Goal: Find specific page/section: Find specific page/section

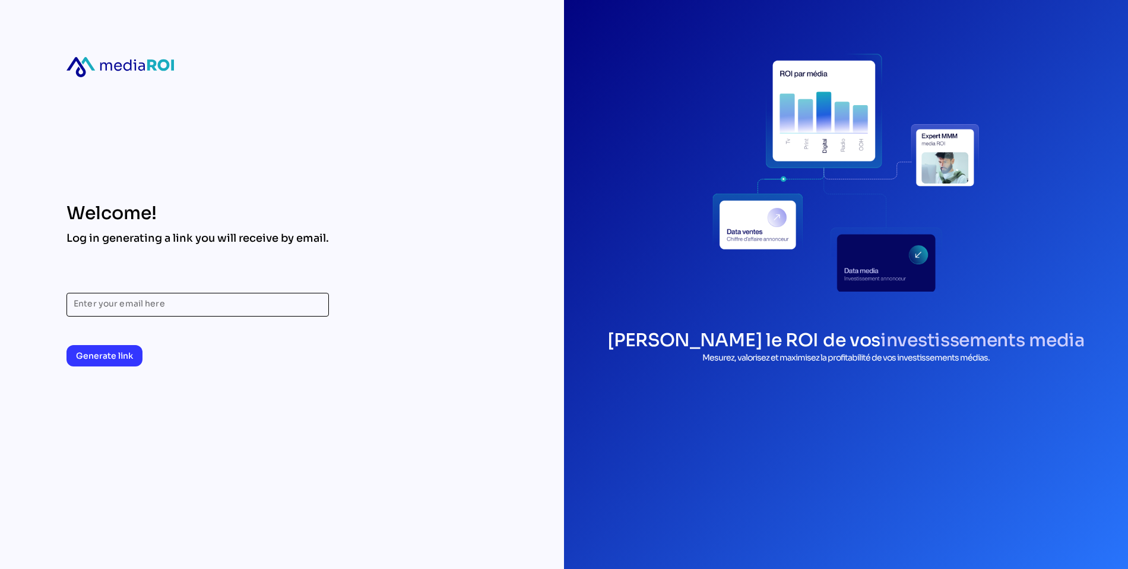
click at [153, 306] on input "Enter your email here" at bounding box center [198, 305] width 248 height 24
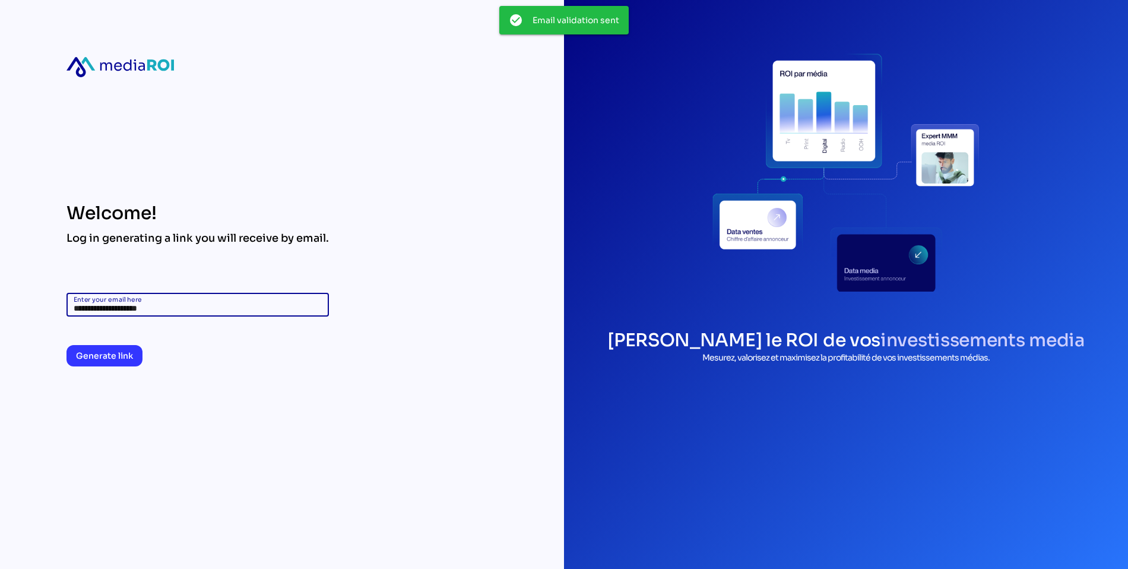
type input "**********"
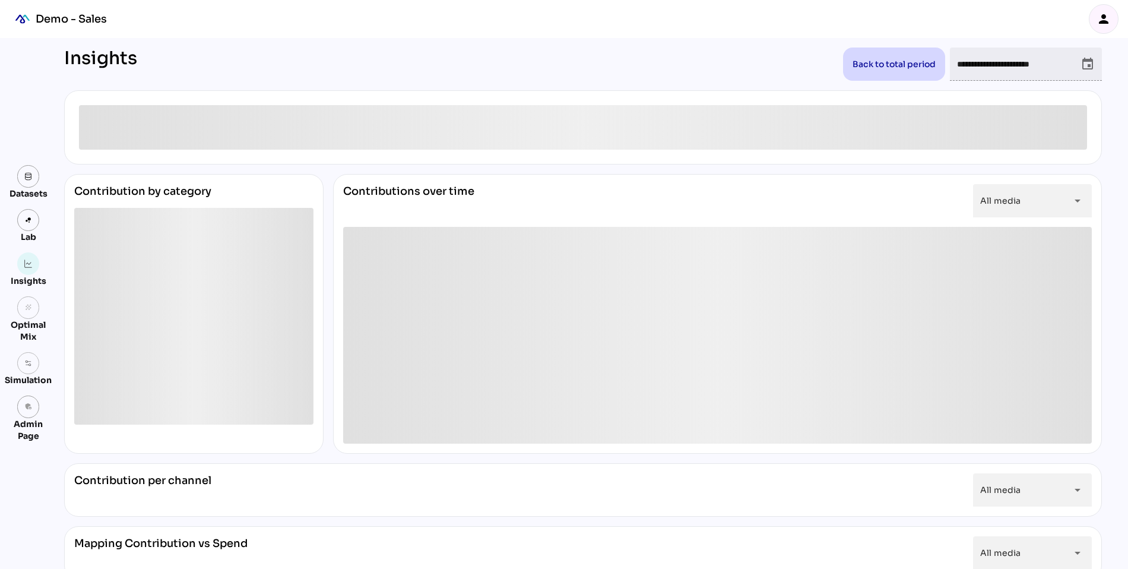
click at [1104, 17] on icon "person" at bounding box center [1103, 19] width 14 height 14
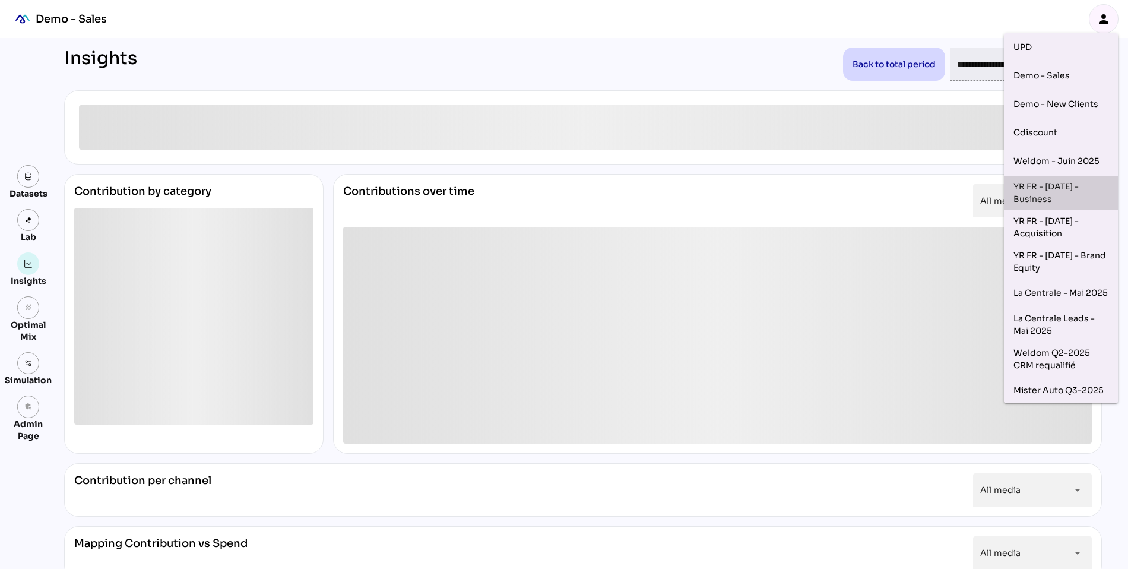
click at [1050, 184] on div "YR FR - [DATE] - Business" at bounding box center [1060, 192] width 95 height 25
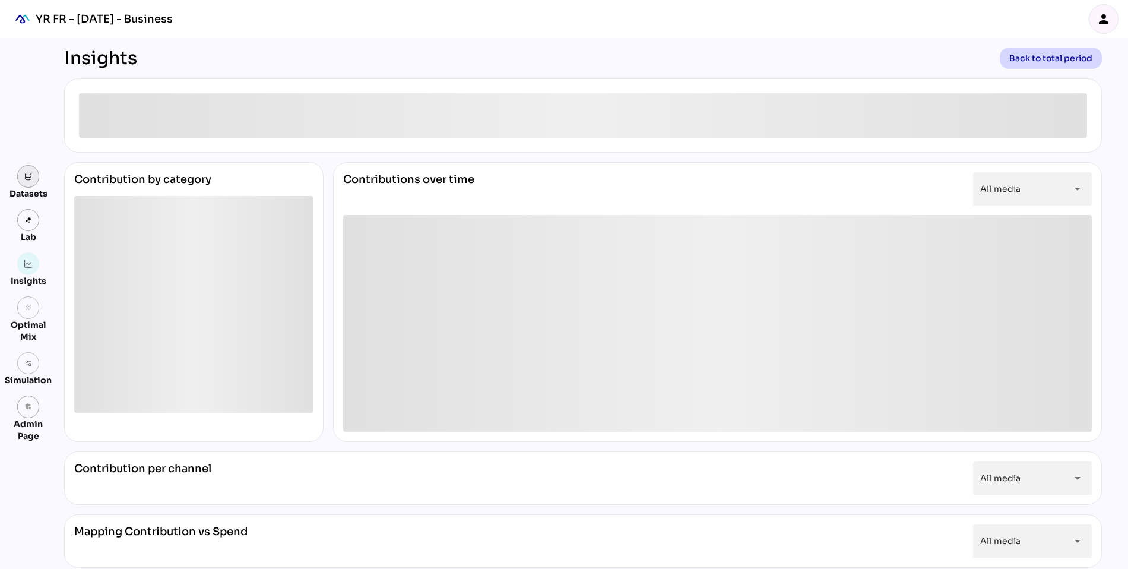
click at [28, 180] on link at bounding box center [28, 176] width 23 height 23
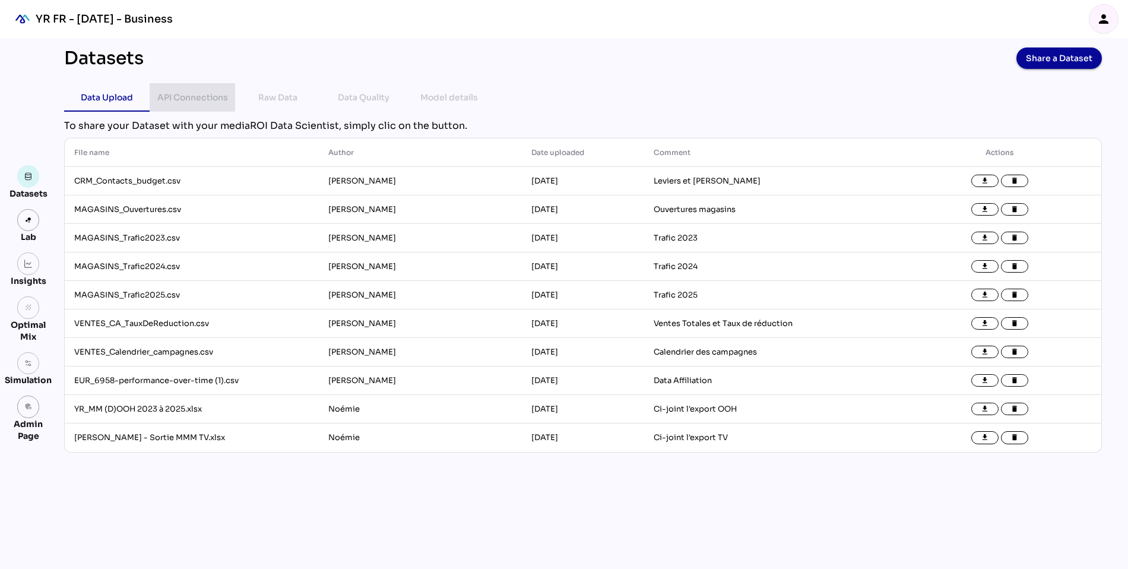
click at [187, 99] on div "API Connections" at bounding box center [192, 97] width 71 height 14
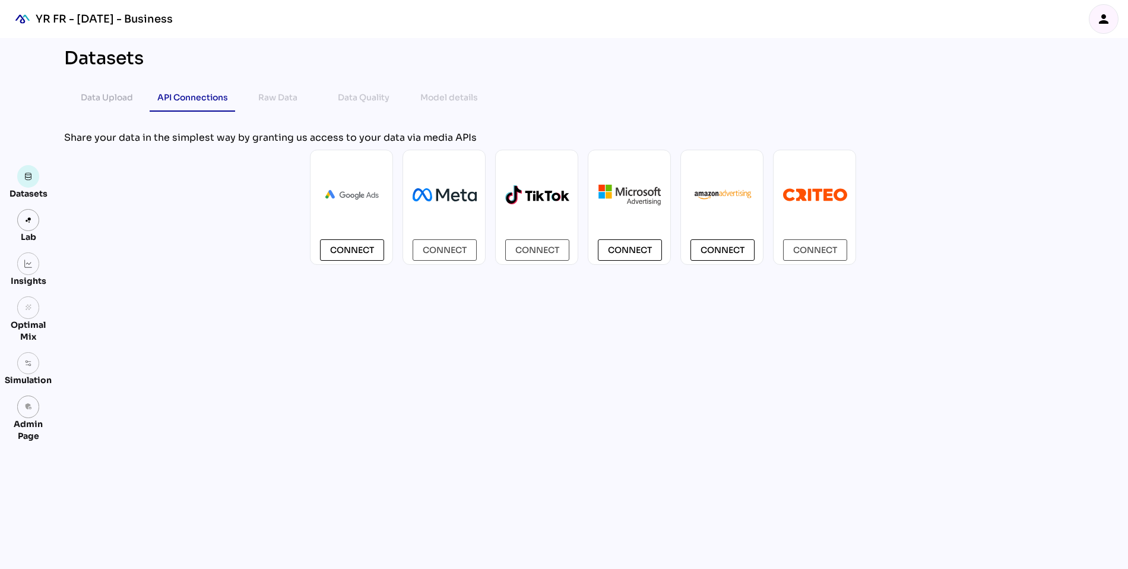
click at [1103, 21] on icon "person" at bounding box center [1103, 19] width 14 height 14
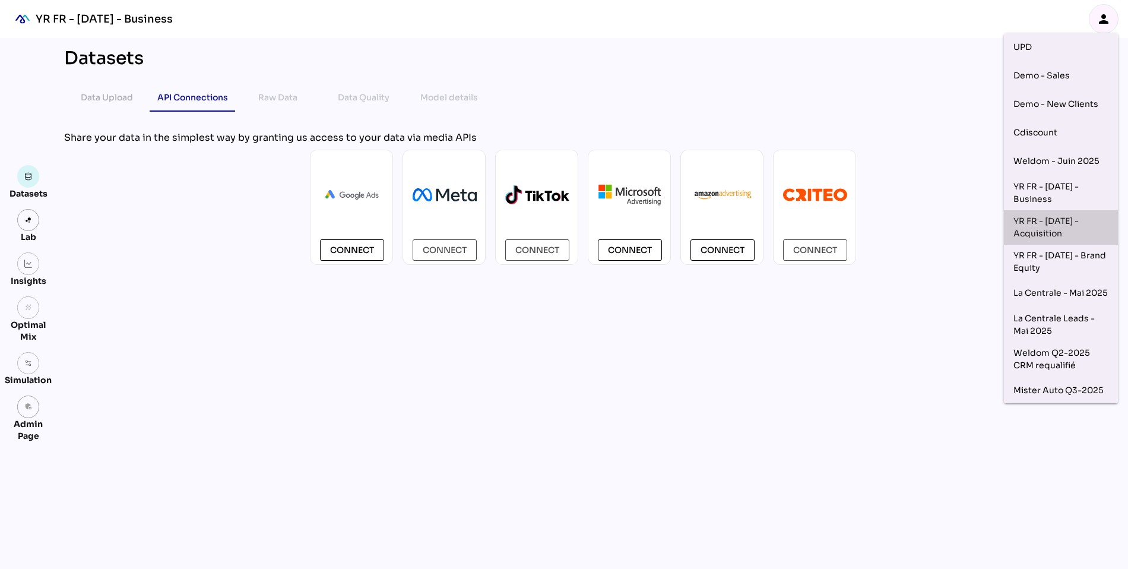
click at [1038, 230] on div "YR FR - [DATE] - Acquisition" at bounding box center [1060, 227] width 95 height 25
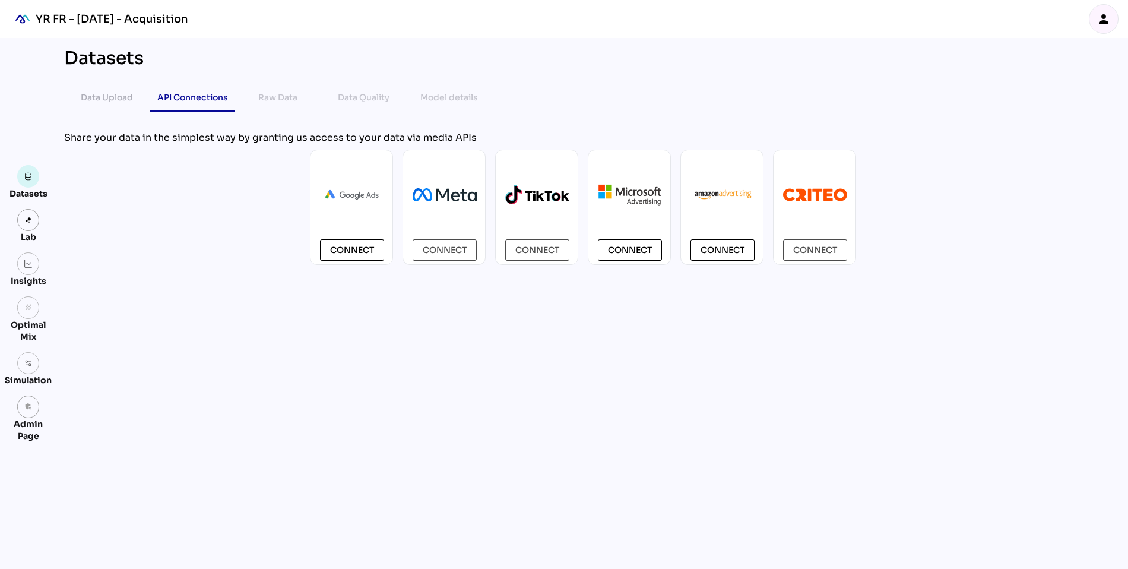
click at [1108, 20] on icon "person" at bounding box center [1103, 19] width 14 height 14
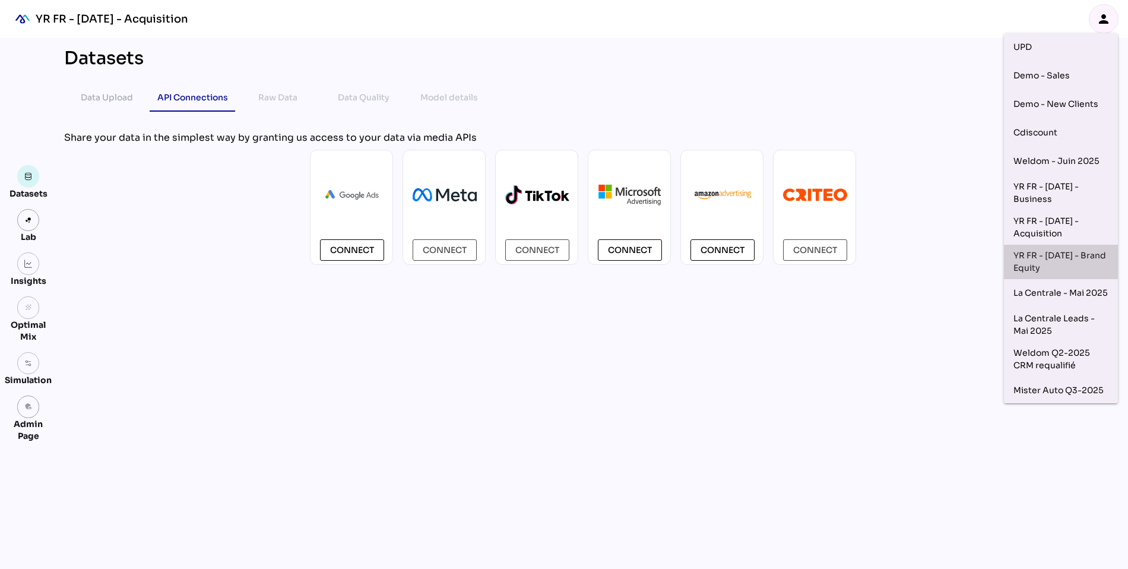
click at [1071, 265] on div "YR FR - [DATE] - Brand Equity" at bounding box center [1060, 261] width 95 height 25
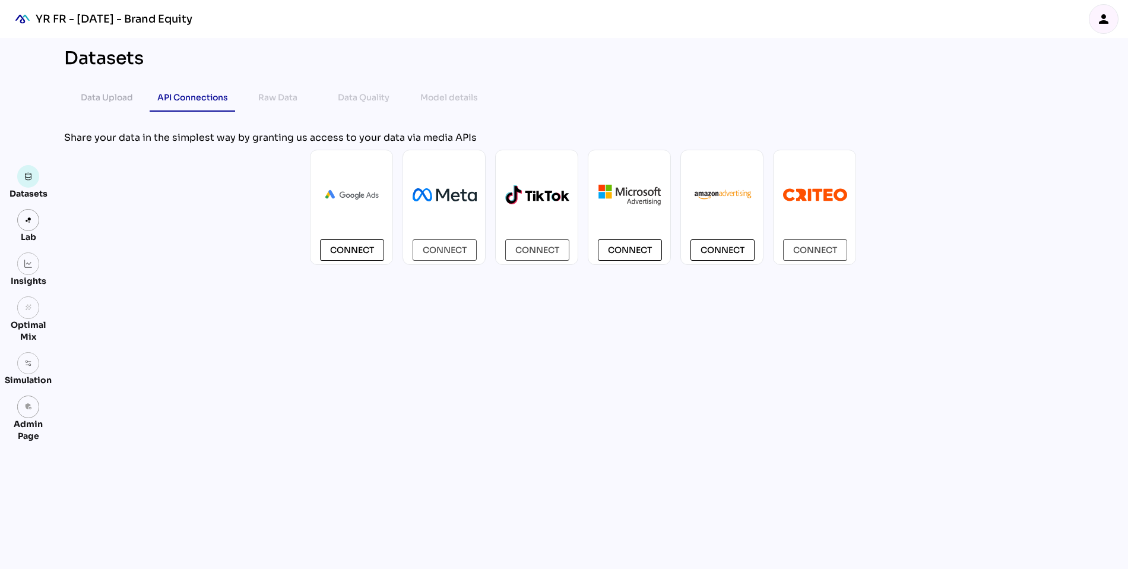
click at [1108, 18] on icon "person" at bounding box center [1103, 19] width 14 height 14
click at [495, 447] on div "Datasets Data Upload API Connections Raw Data Data Quality Model details chevro…" at bounding box center [583, 303] width 1057 height 531
click at [1105, 23] on icon "person" at bounding box center [1103, 19] width 14 height 14
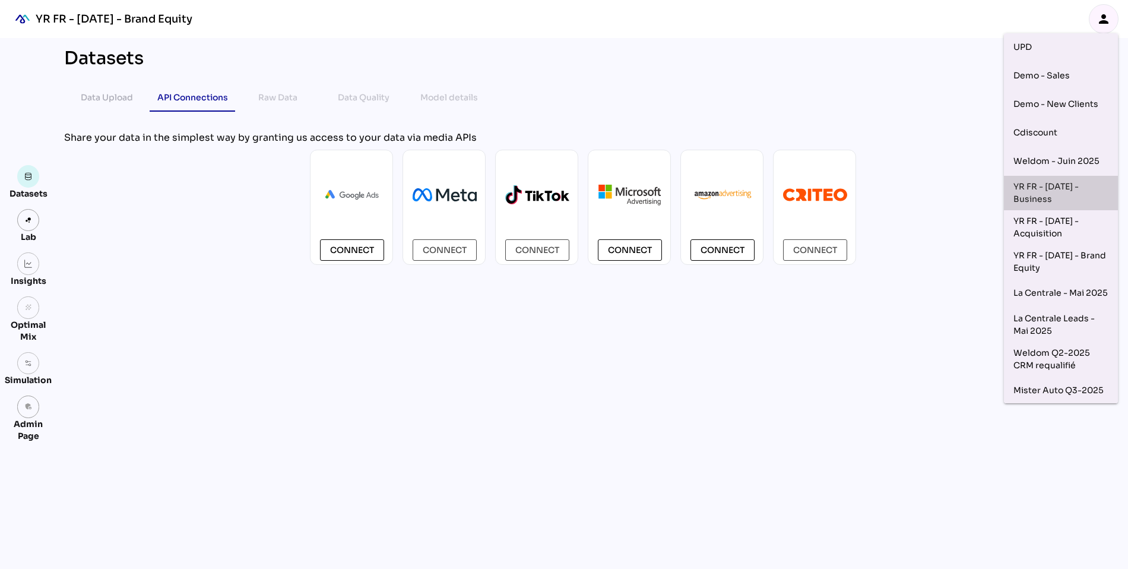
click at [1051, 191] on div "YR FR - [DATE] - Business" at bounding box center [1060, 192] width 95 height 25
